Goal: Task Accomplishment & Management: Manage account settings

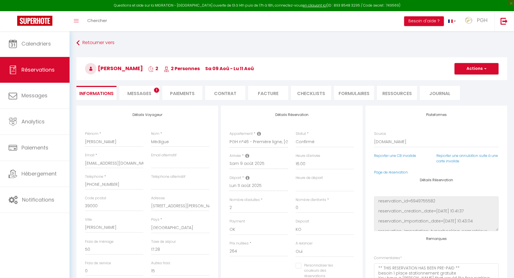
select select "71443"
select select "16:00"
select select
select select "14"
select select "2"
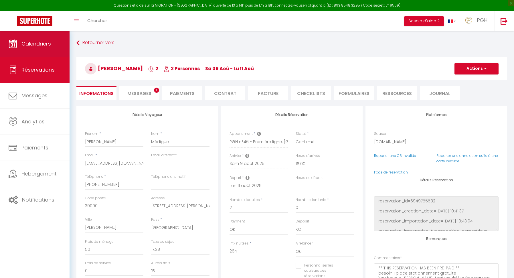
click at [45, 46] on span "Calendriers" at bounding box center [35, 43] width 29 height 7
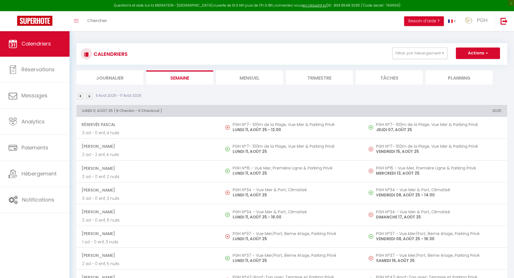
click at [258, 77] on li "Mensuel" at bounding box center [249, 77] width 67 height 14
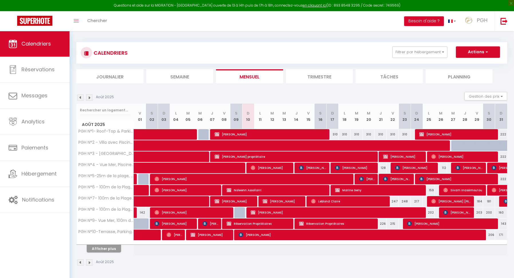
scroll to position [14, 0]
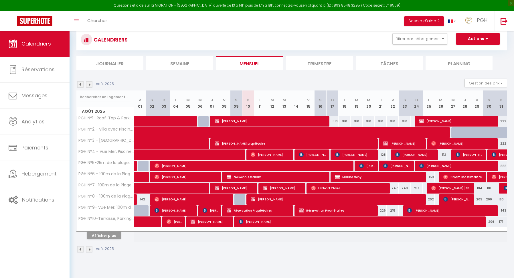
click at [114, 234] on button "Afficher plus" at bounding box center [104, 235] width 34 height 8
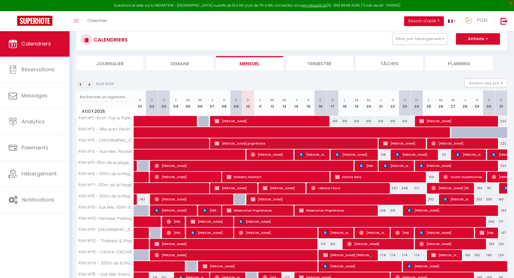
scroll to position [113, 0]
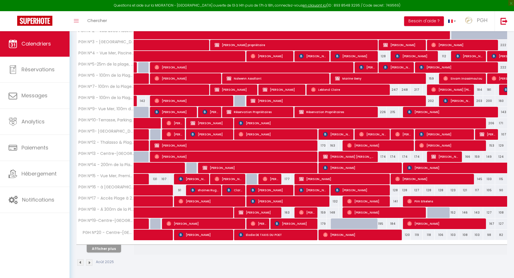
click at [115, 251] on button "Afficher plus" at bounding box center [104, 249] width 34 height 8
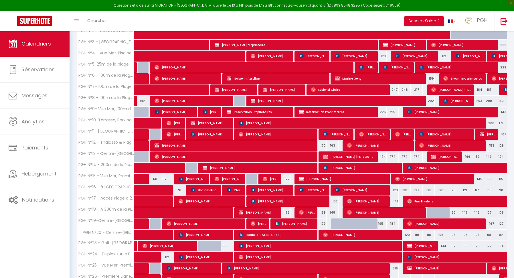
select select
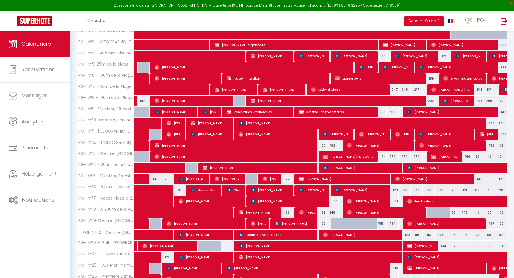
select select
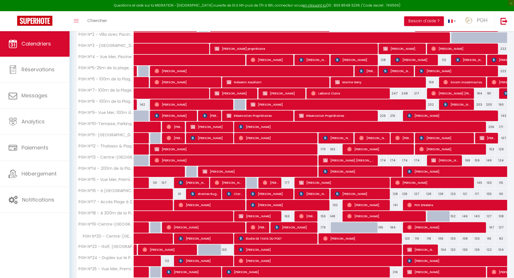
scroll to position [224, 0]
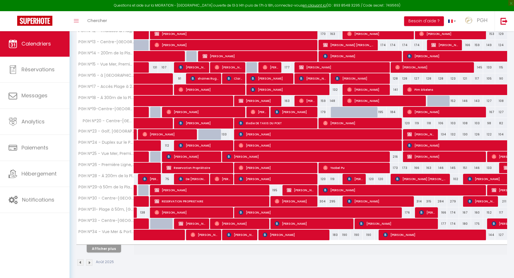
click at [231, 186] on span "[PERSON_NAME]" at bounding box center [210, 189] width 112 height 11
select select "OK"
select select "KO"
select select "0"
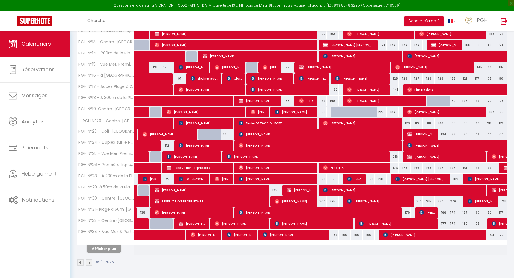
select select "1"
select select
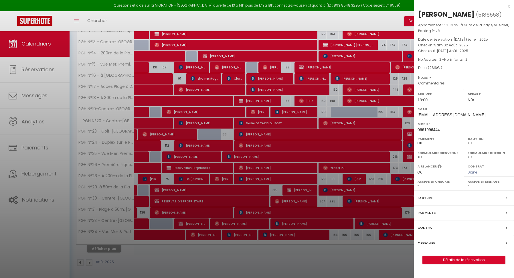
click at [486, 72] on div "Appartement : PGH N°29-à 50m de la Plage, [GEOGRAPHIC_DATA], Parking Privé Date…" at bounding box center [464, 54] width 100 height 64
